Goal: Transaction & Acquisition: Purchase product/service

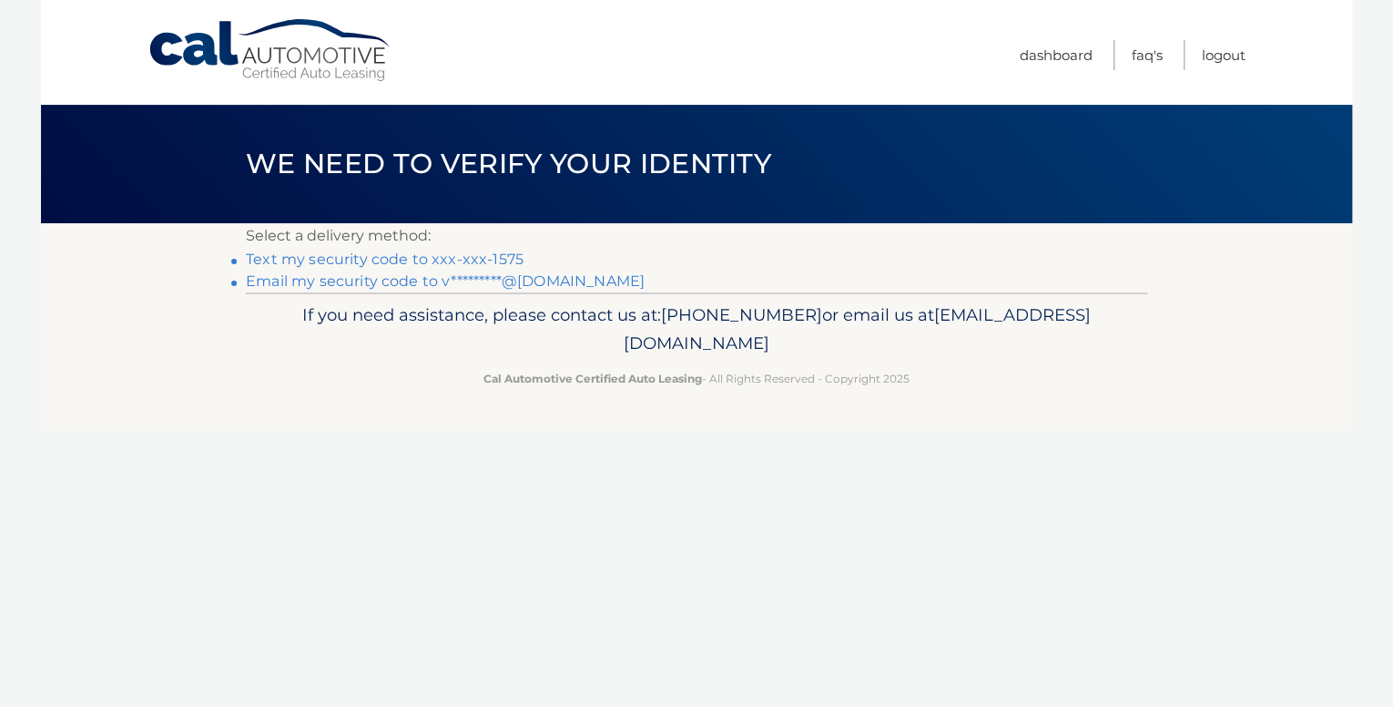
click at [461, 253] on link "Text my security code to xxx-xxx-1575" at bounding box center [385, 258] width 278 height 17
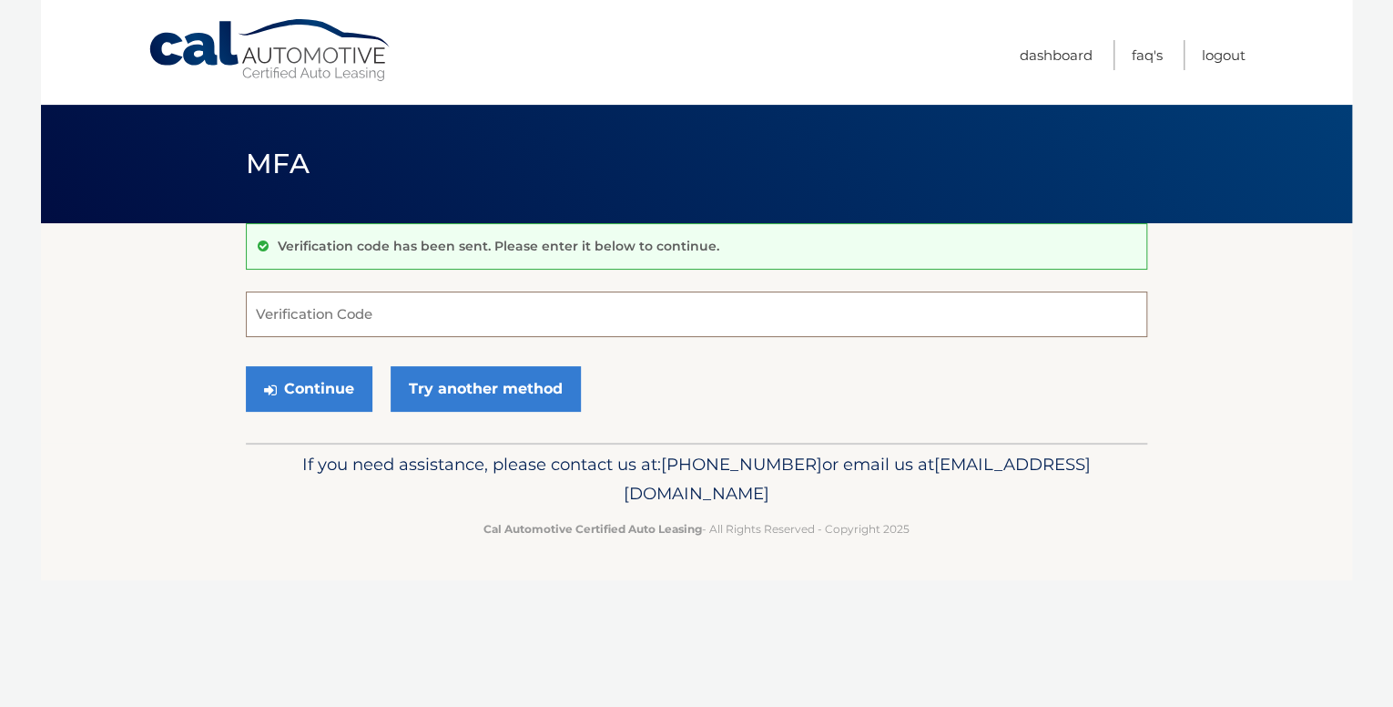
click at [362, 321] on input "Verification Code" at bounding box center [697, 314] width 902 height 46
click at [404, 324] on input "Verification Code" at bounding box center [697, 314] width 902 height 46
click at [466, 382] on link "Try another method" at bounding box center [486, 389] width 190 height 46
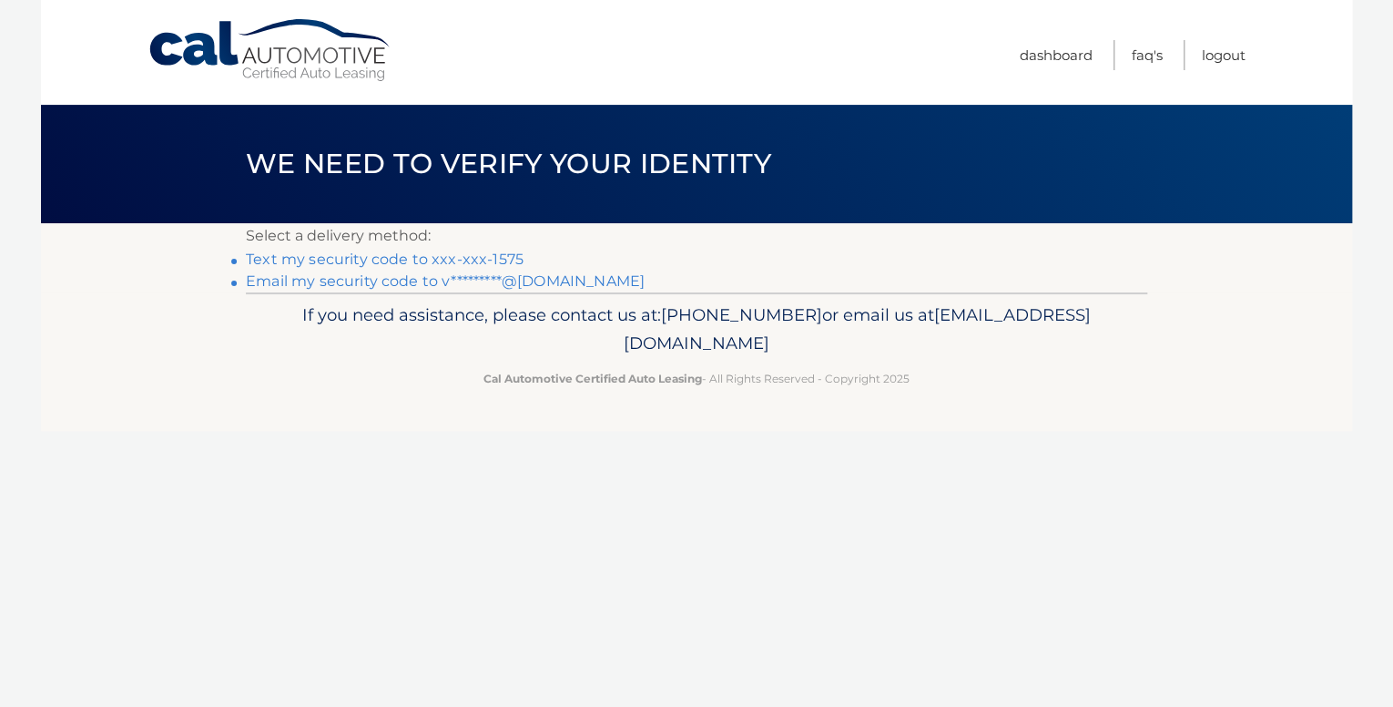
click at [427, 274] on link "Email my security code to v*********@hotmail.com" at bounding box center [445, 280] width 399 height 17
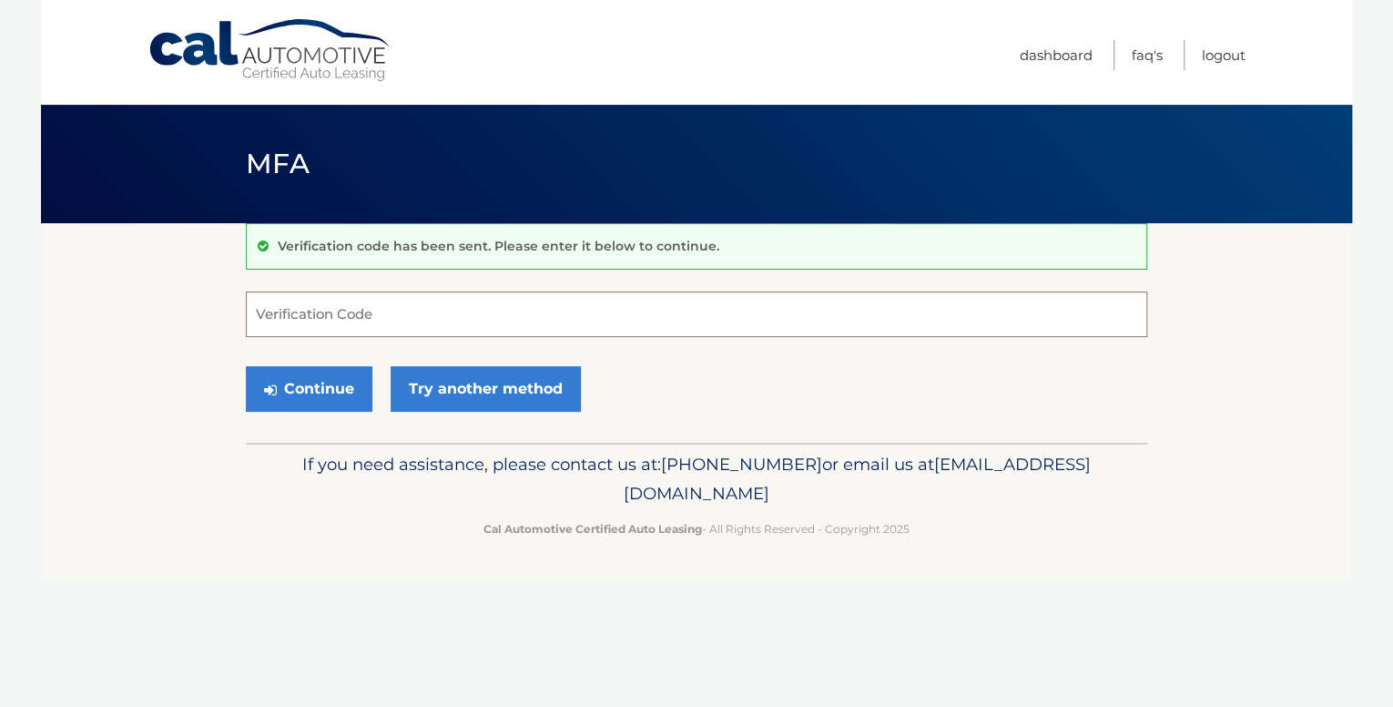
click at [396, 316] on input "Verification Code" at bounding box center [697, 314] width 902 height 46
click at [445, 382] on link "Try another method" at bounding box center [486, 389] width 190 height 46
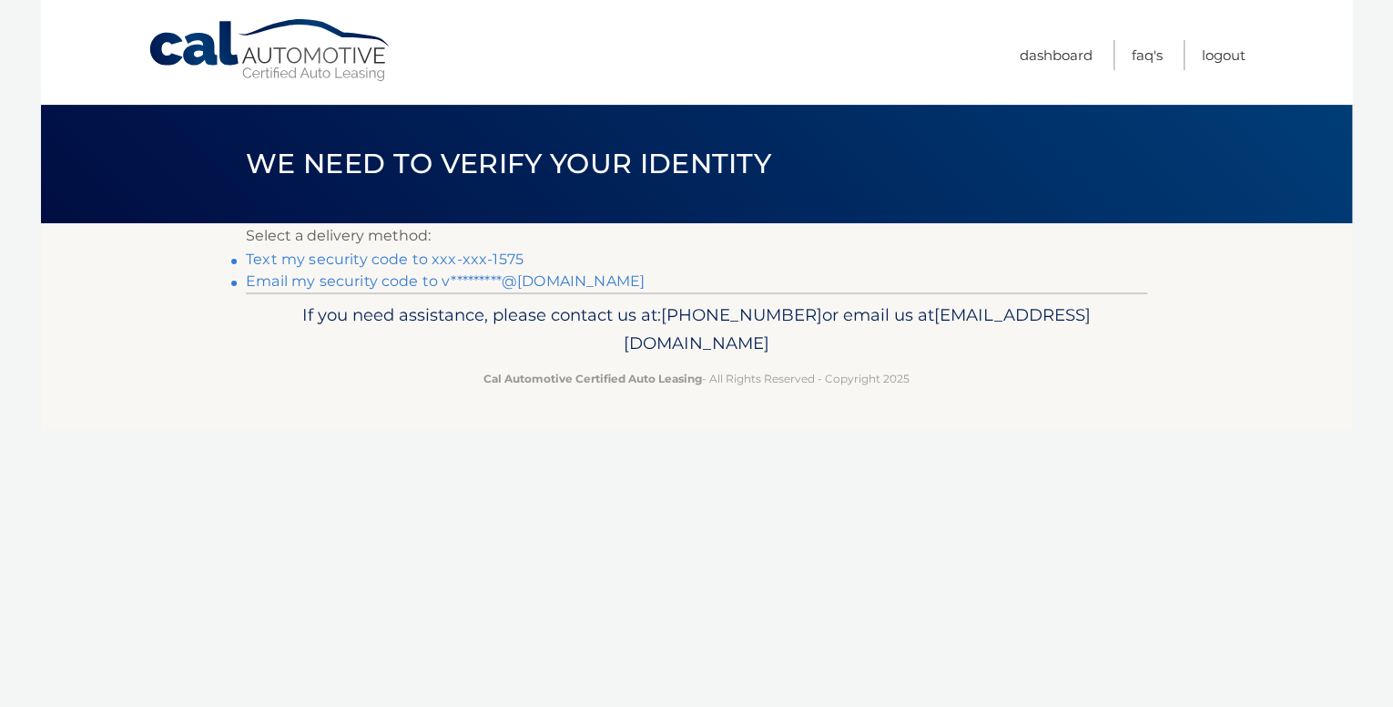
click at [447, 253] on link "Text my security code to xxx-xxx-1575" at bounding box center [385, 258] width 278 height 17
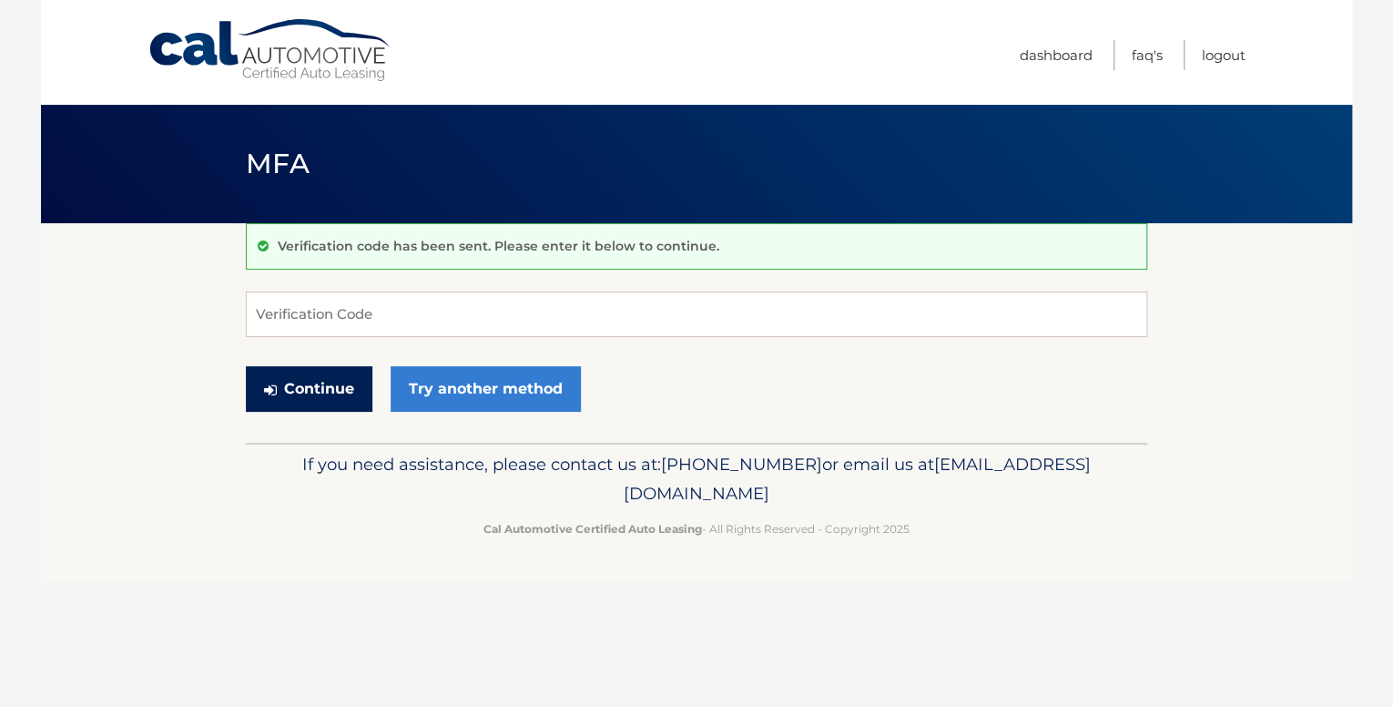
click at [348, 389] on button "Continue" at bounding box center [309, 389] width 127 height 46
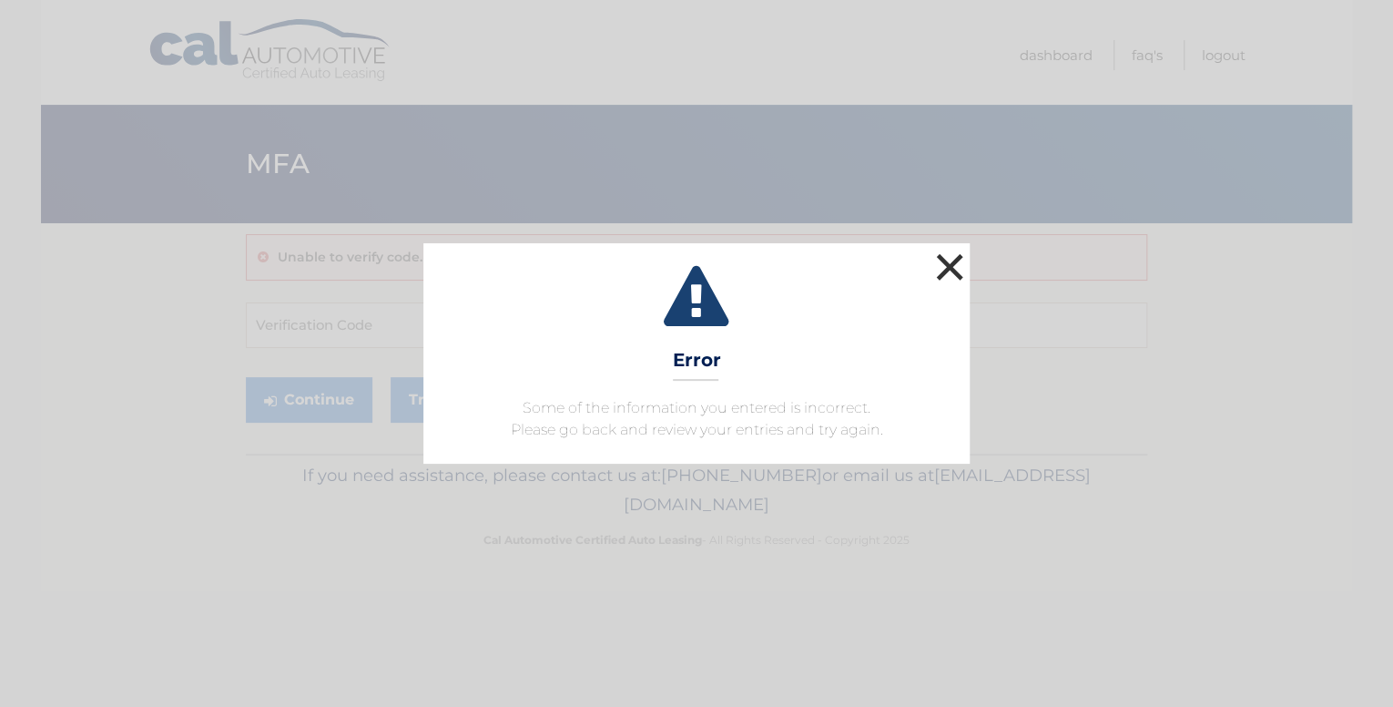
drag, startPoint x: 947, startPoint y: 256, endPoint x: 931, endPoint y: 263, distance: 17.9
click at [940, 259] on button "×" at bounding box center [950, 267] width 36 height 36
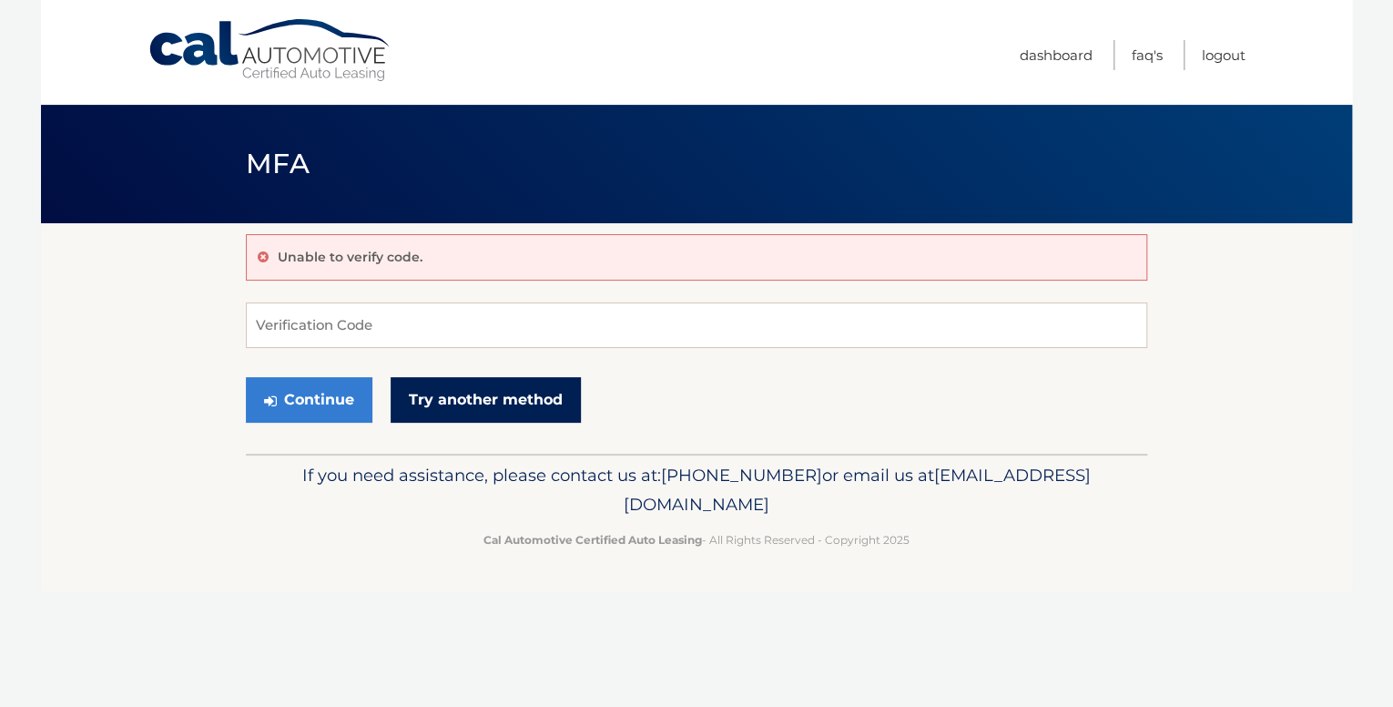
click at [483, 398] on link "Try another method" at bounding box center [486, 400] width 190 height 46
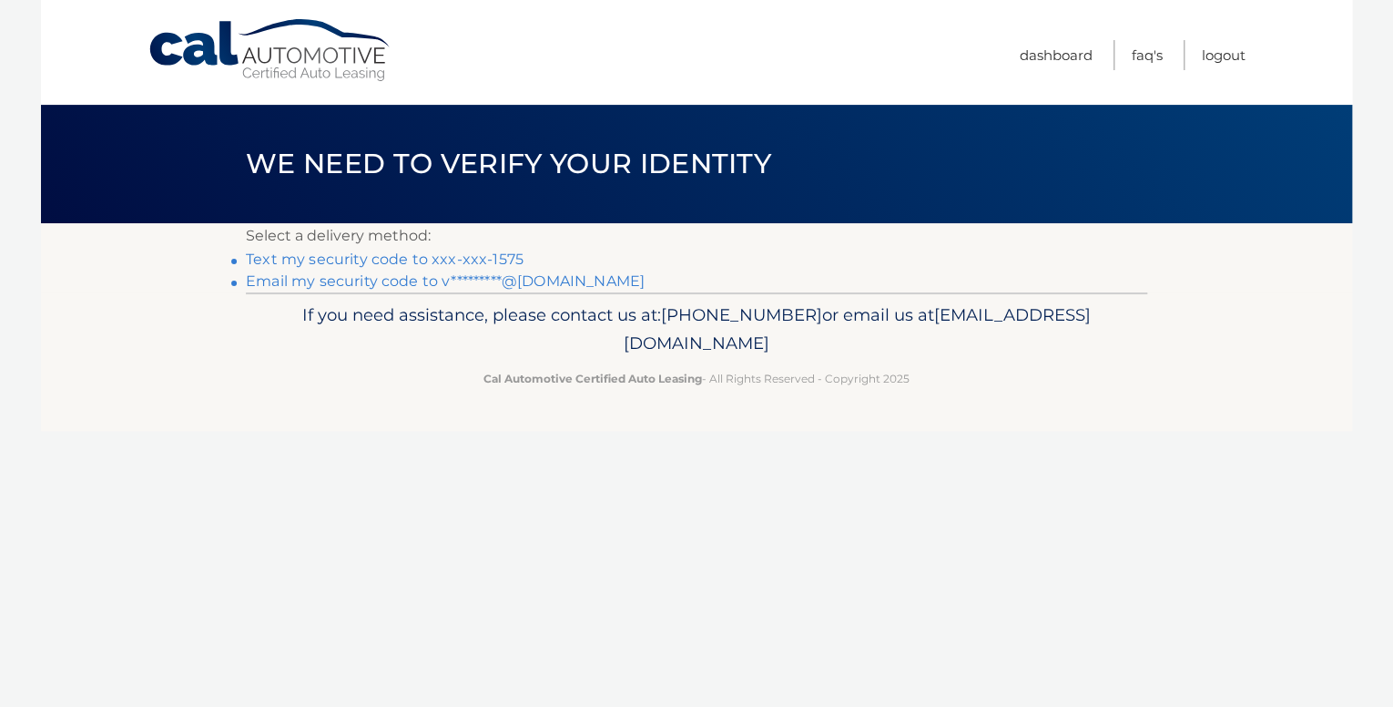
click at [447, 255] on link "Text my security code to xxx-xxx-1575" at bounding box center [385, 258] width 278 height 17
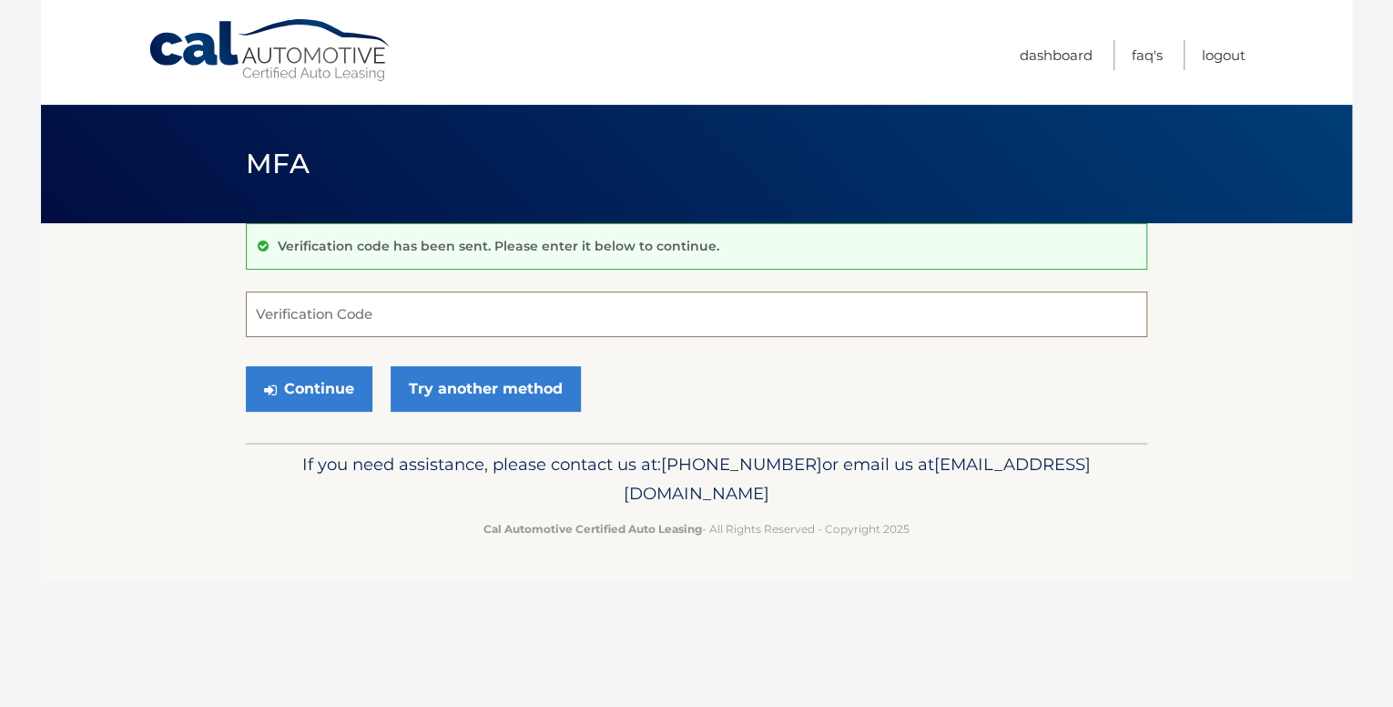
click at [360, 324] on input "Verification Code" at bounding box center [697, 314] width 902 height 46
click at [1241, 51] on link "Logout" at bounding box center [1224, 55] width 44 height 30
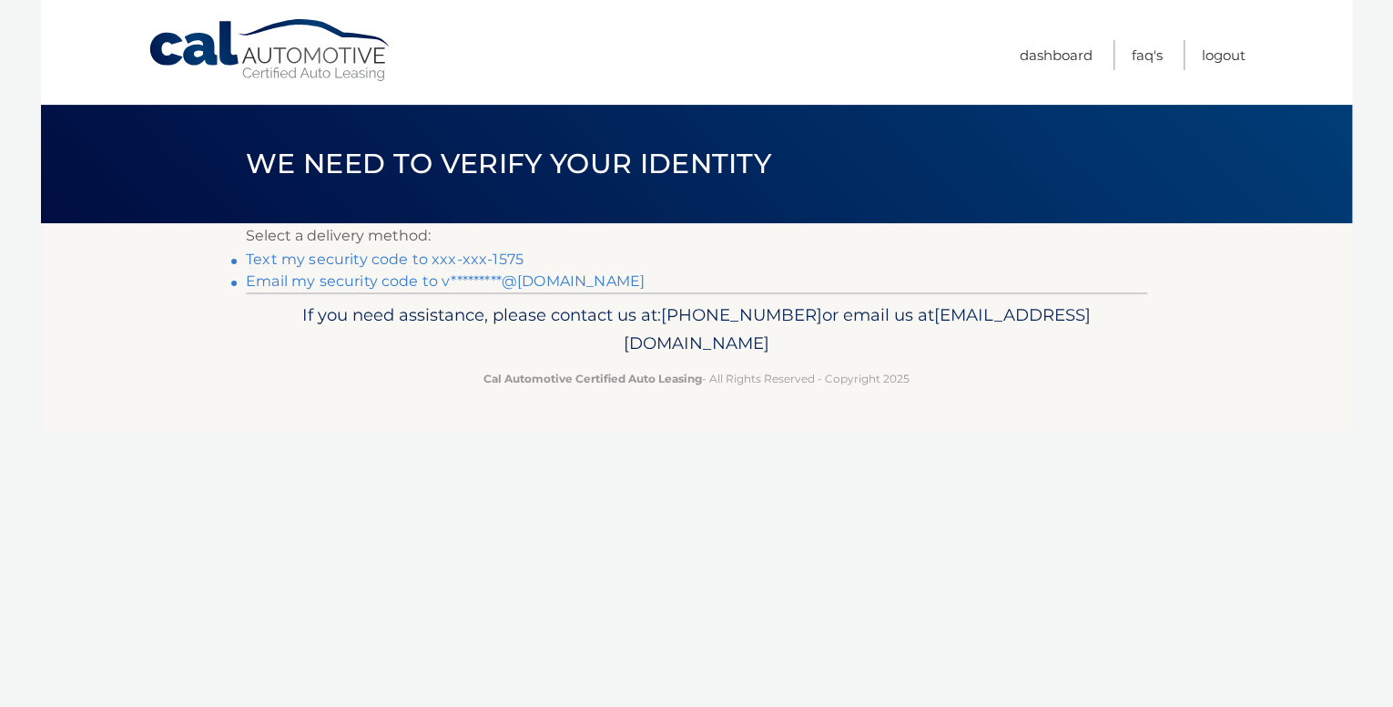
click at [412, 254] on link "Text my security code to xxx-xxx-1575" at bounding box center [385, 258] width 278 height 17
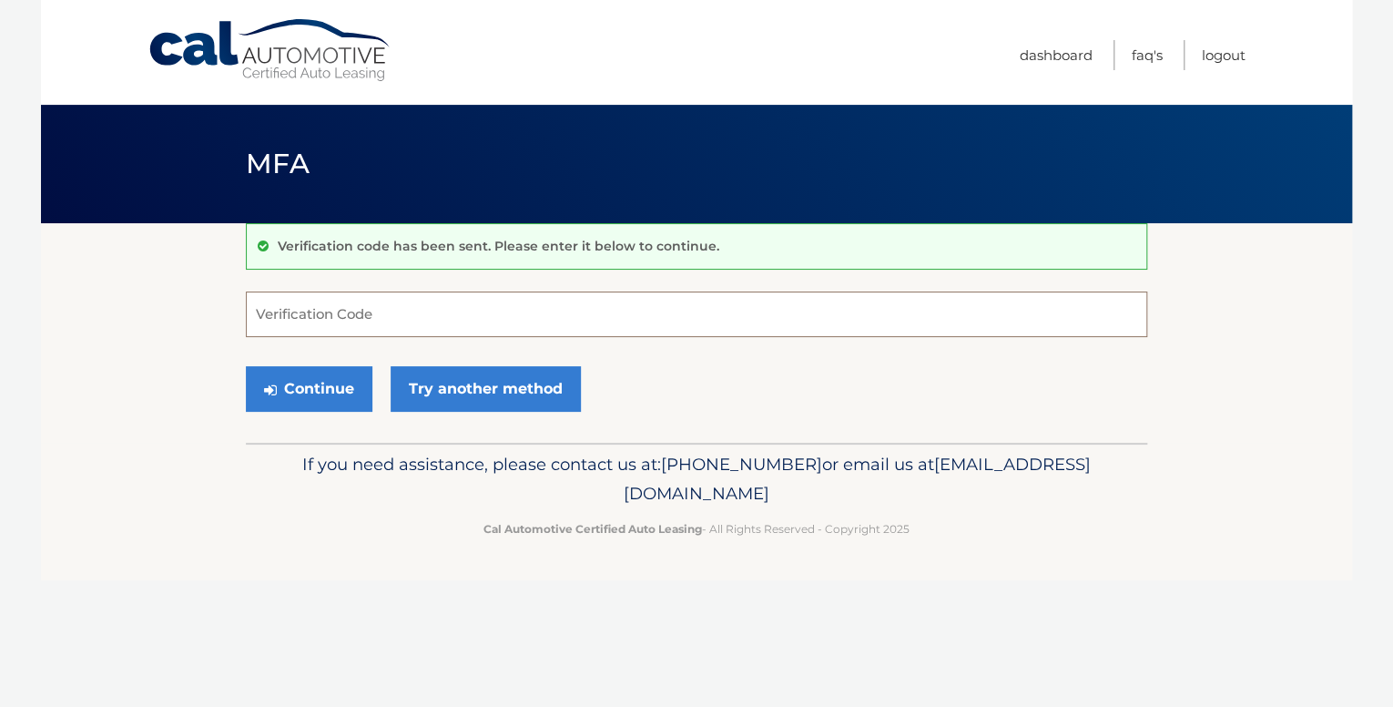
click at [351, 311] on input "Verification Code" at bounding box center [697, 314] width 902 height 46
click at [1077, 55] on link "Dashboard" at bounding box center [1056, 55] width 73 height 30
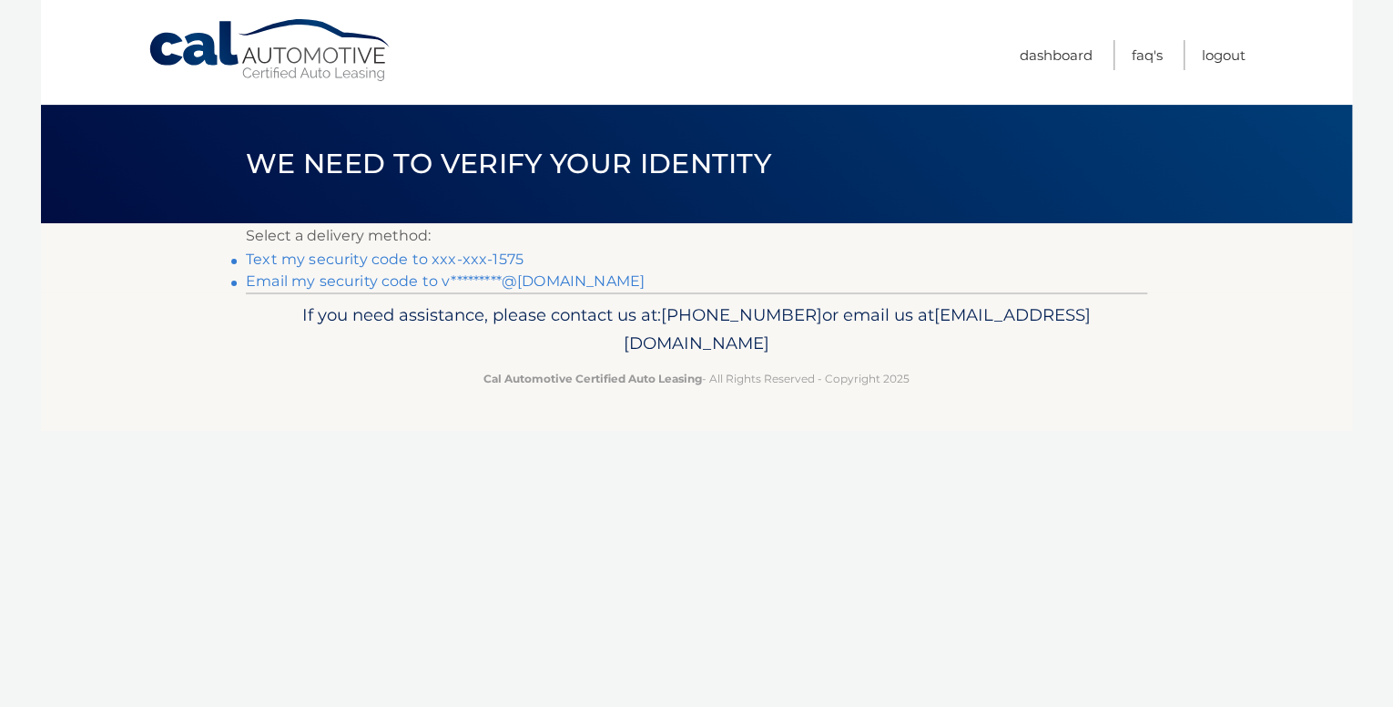
click at [397, 276] on link "Email my security code to v*********@[DOMAIN_NAME]" at bounding box center [445, 280] width 399 height 17
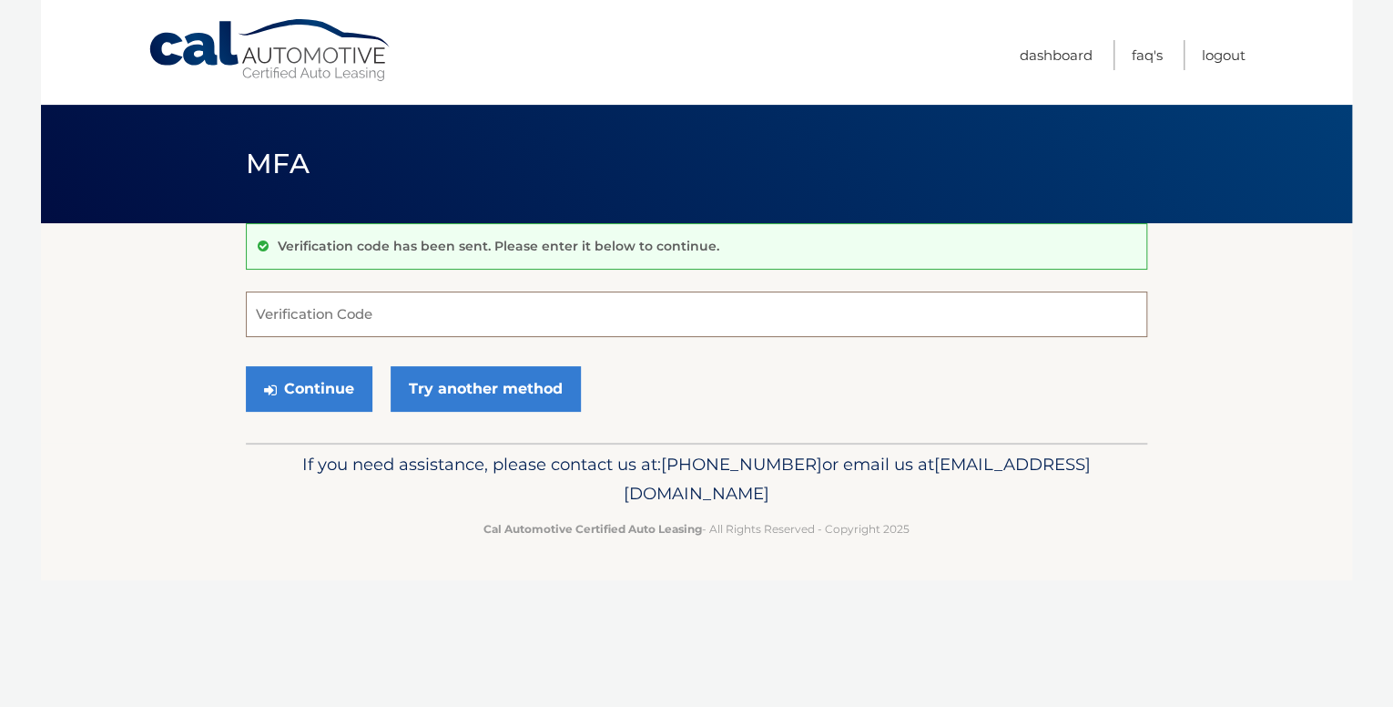
click at [372, 314] on input "Verification Code" at bounding box center [697, 314] width 902 height 46
type input "357766"
click at [313, 397] on button "Continue" at bounding box center [309, 389] width 127 height 46
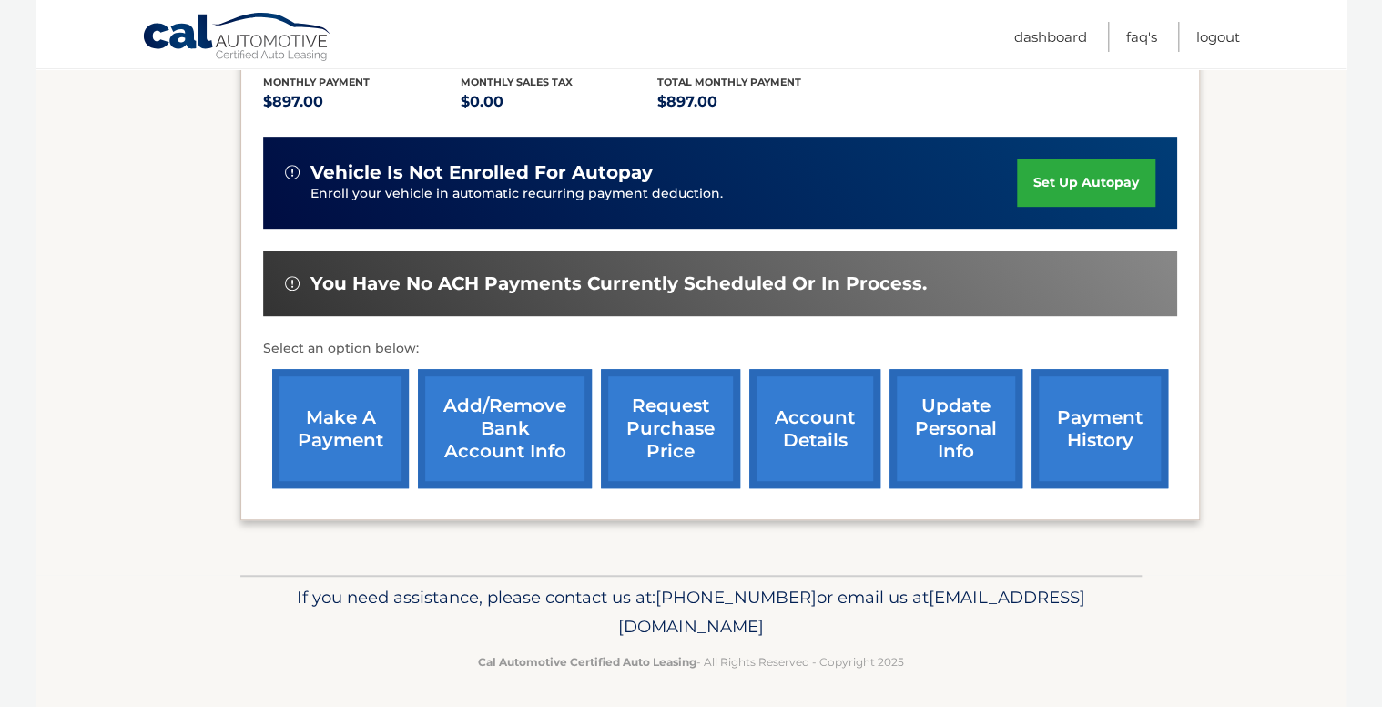
scroll to position [394, 0]
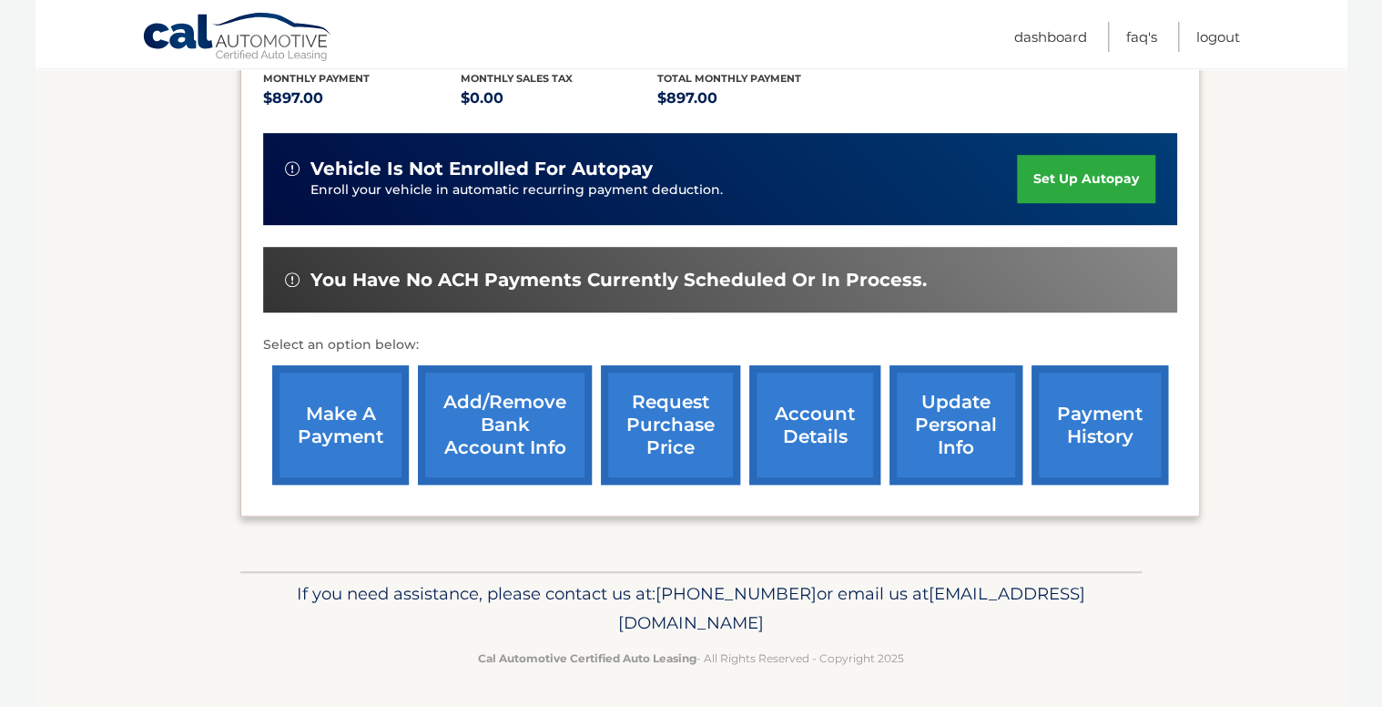
click at [339, 422] on link "make a payment" at bounding box center [340, 424] width 137 height 119
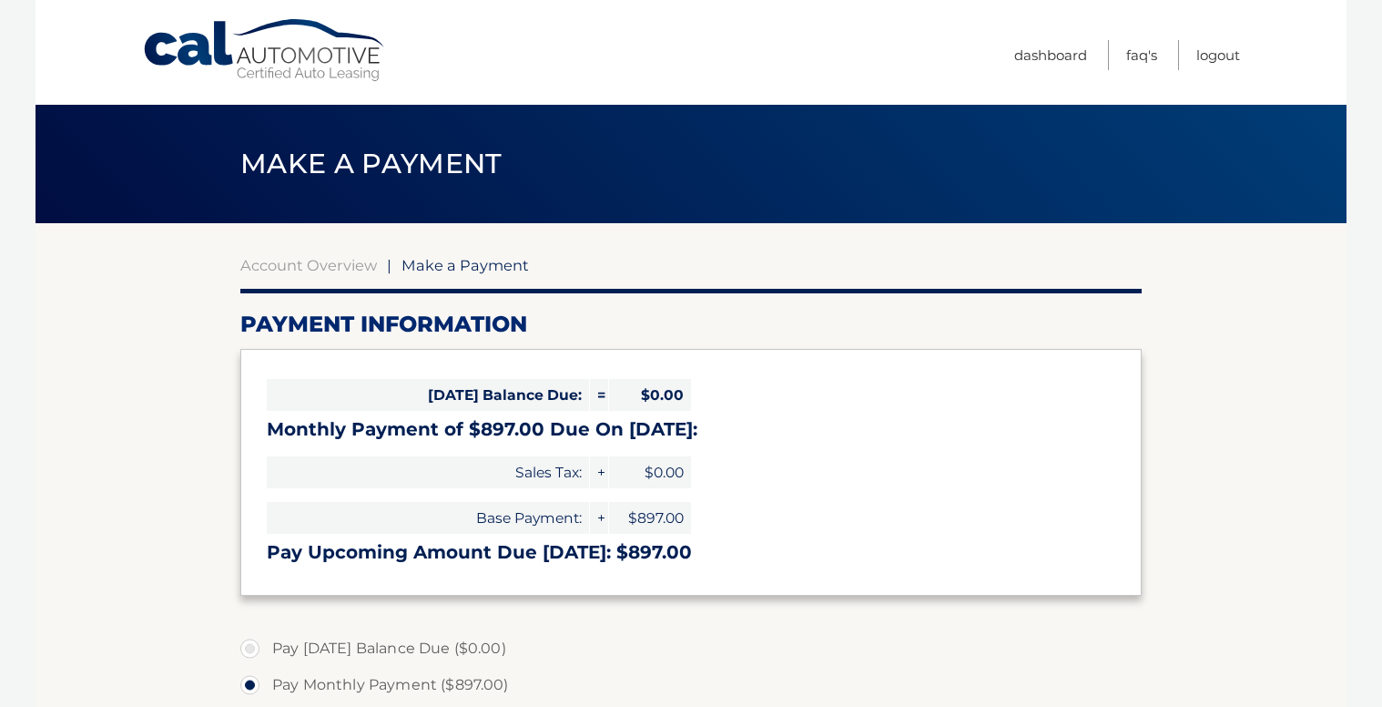
select select "NjEyZGIxYzUtNjQ5MS00MzcwLTlhMzEtODZiOGQ2MDlkZmU5"
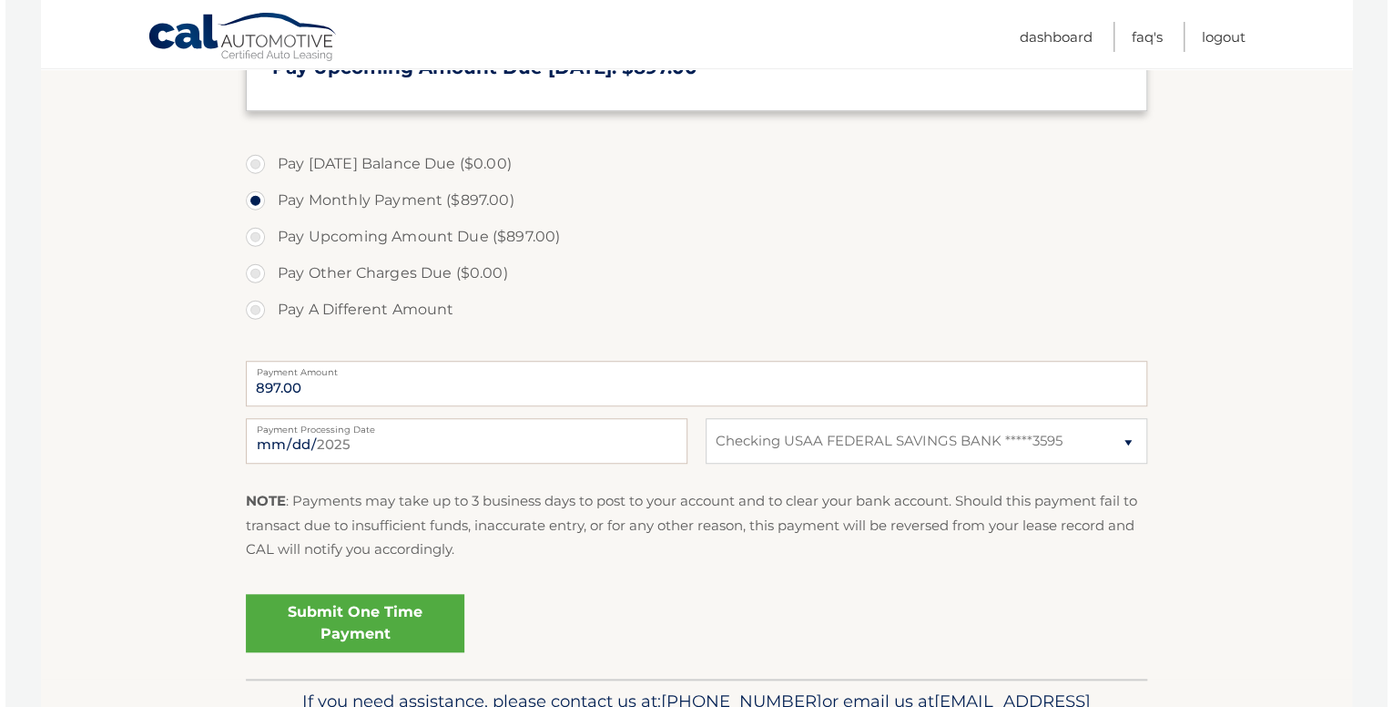
scroll to position [485, 0]
click at [470, 432] on input "[DATE]" at bounding box center [461, 440] width 442 height 46
type input "[DATE]"
click at [397, 619] on link "Submit One Time Payment" at bounding box center [349, 622] width 219 height 58
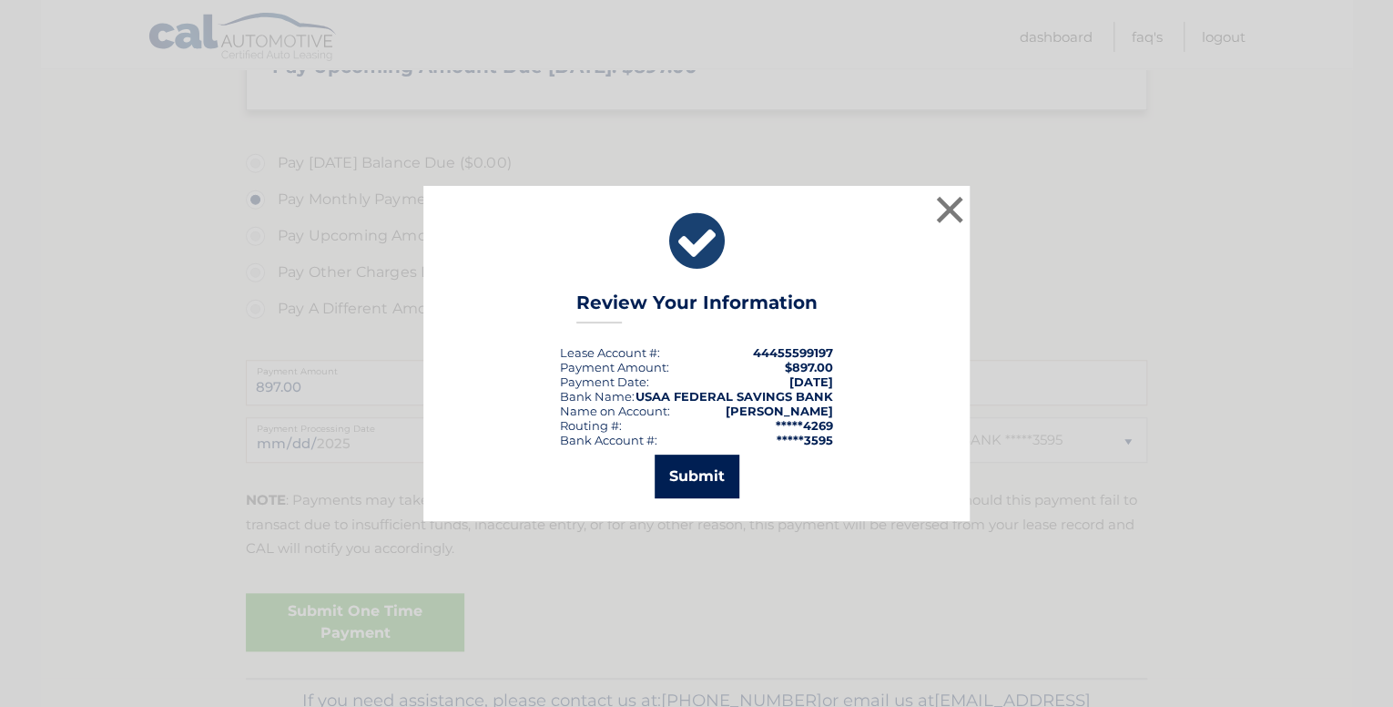
click at [697, 474] on button "Submit" at bounding box center [697, 476] width 85 height 44
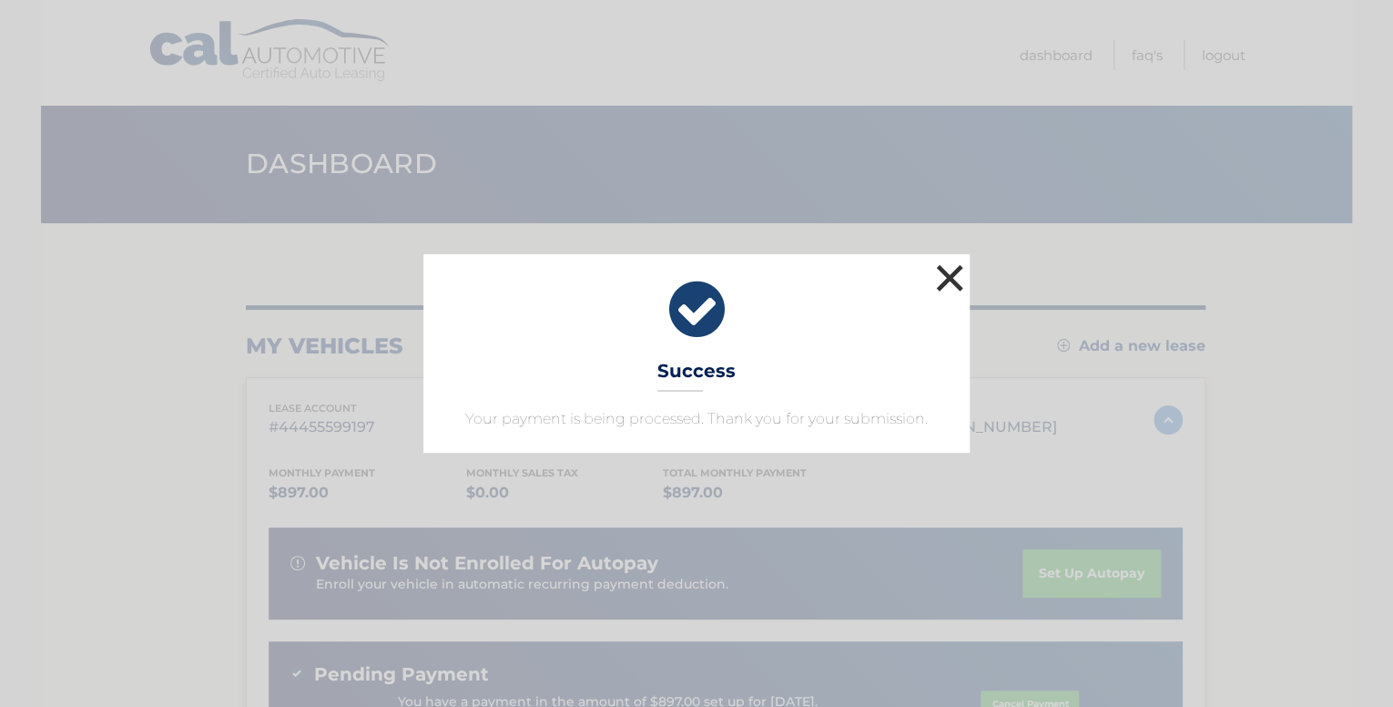
drag, startPoint x: 947, startPoint y: 280, endPoint x: 980, endPoint y: 258, distance: 39.9
click at [950, 280] on button "×" at bounding box center [950, 278] width 36 height 36
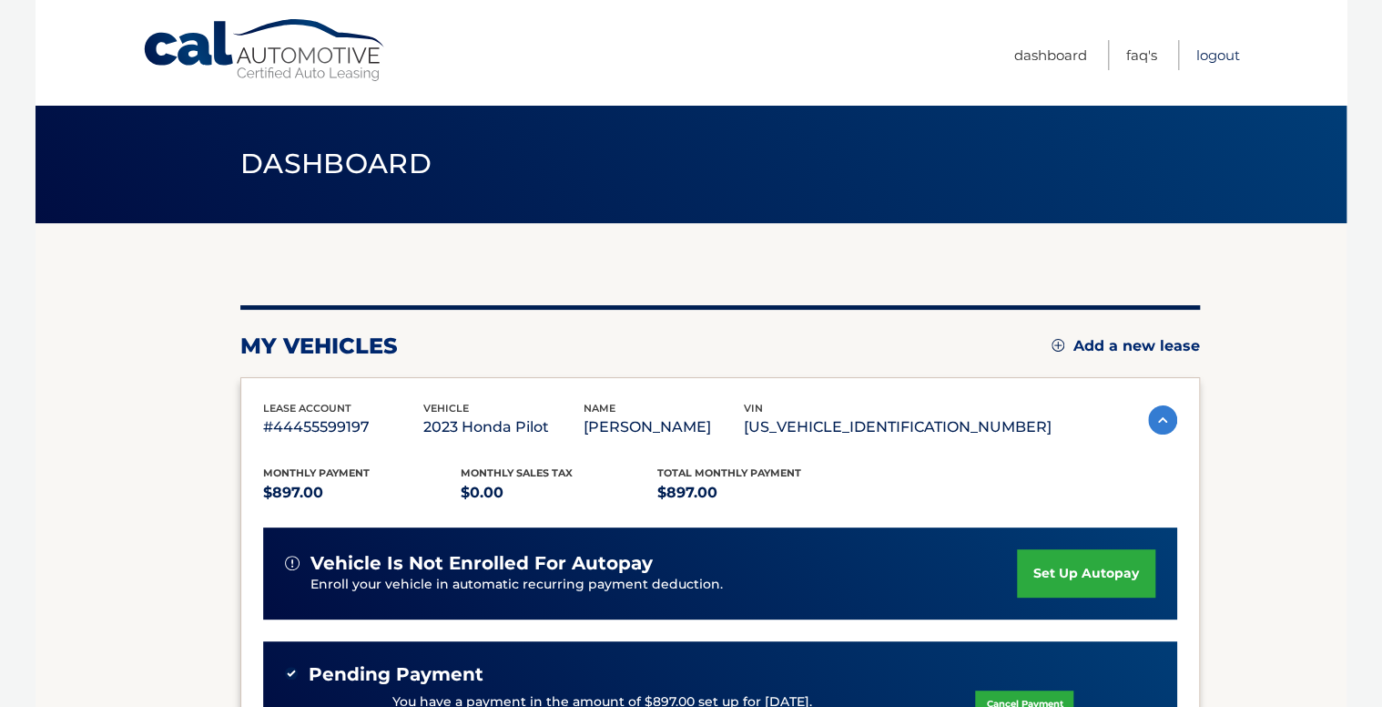
click at [1231, 55] on link "Logout" at bounding box center [1219, 55] width 44 height 30
